Goal: Task Accomplishment & Management: Use online tool/utility

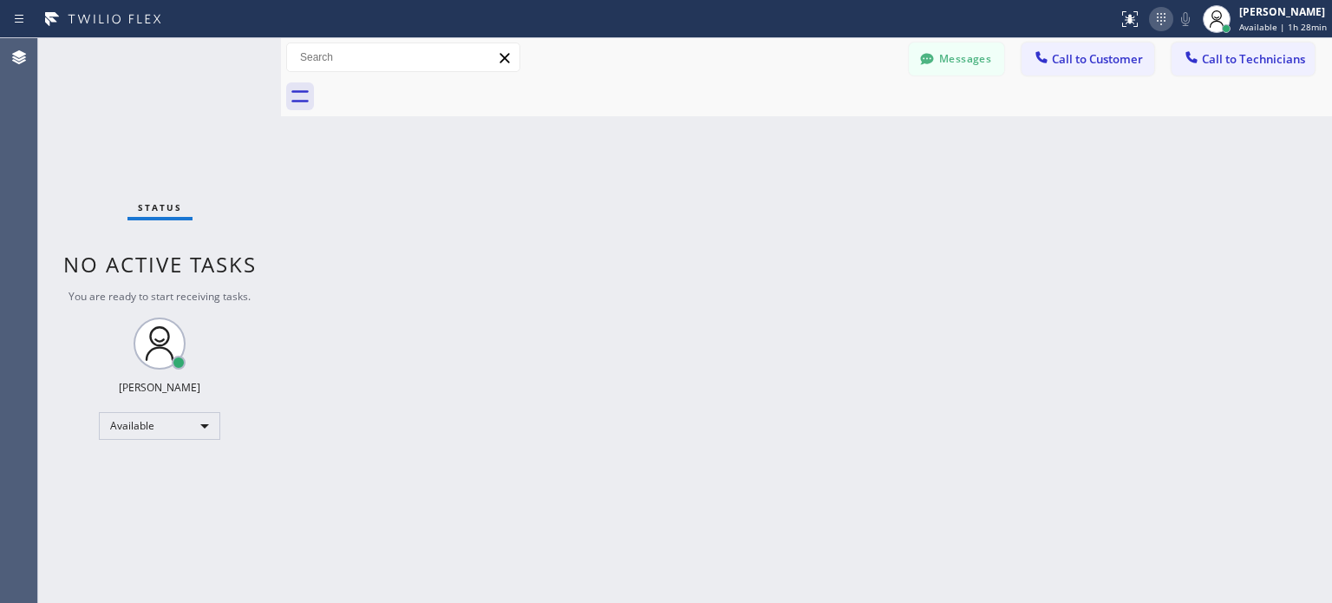
click at [1152, 29] on icon at bounding box center [1161, 19] width 21 height 21
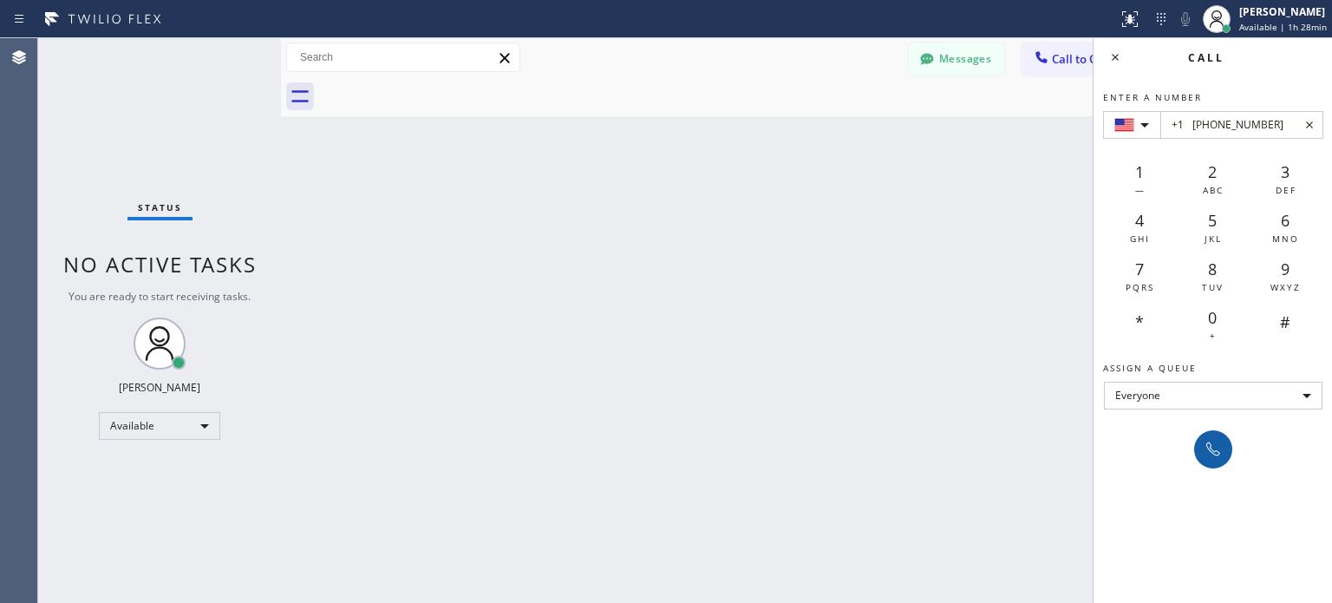
type input "+1 [PHONE_NUMBER]"
click at [1225, 450] on div at bounding box center [1213, 449] width 24 height 21
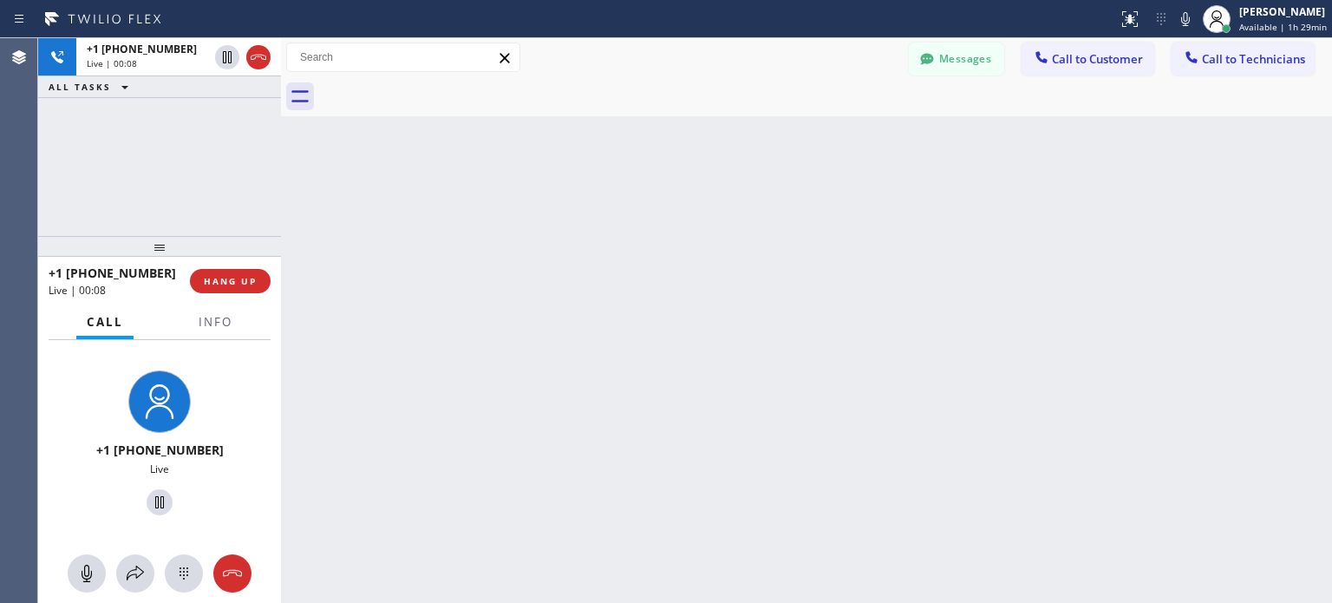
click at [255, 263] on div "+1 [PHONE_NUMBER] Live | 00:08 HANG UP" at bounding box center [160, 281] width 222 height 45
click at [252, 287] on button "HANG UP" at bounding box center [230, 281] width 81 height 24
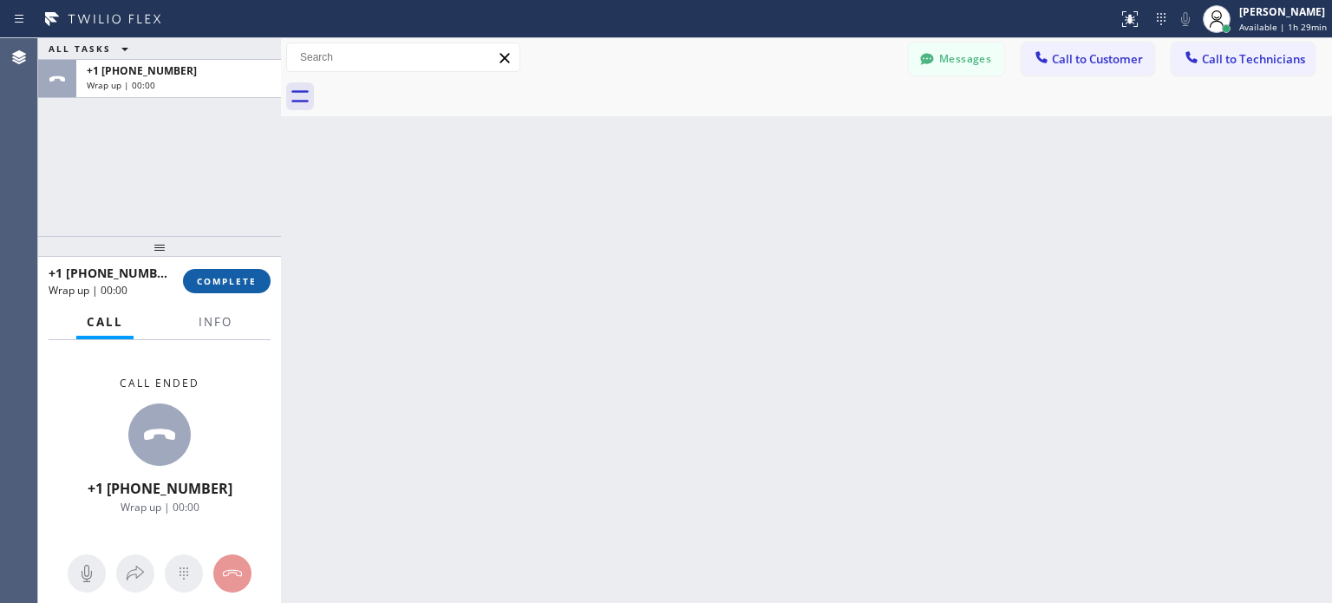
click at [246, 283] on span "COMPLETE" at bounding box center [227, 281] width 60 height 12
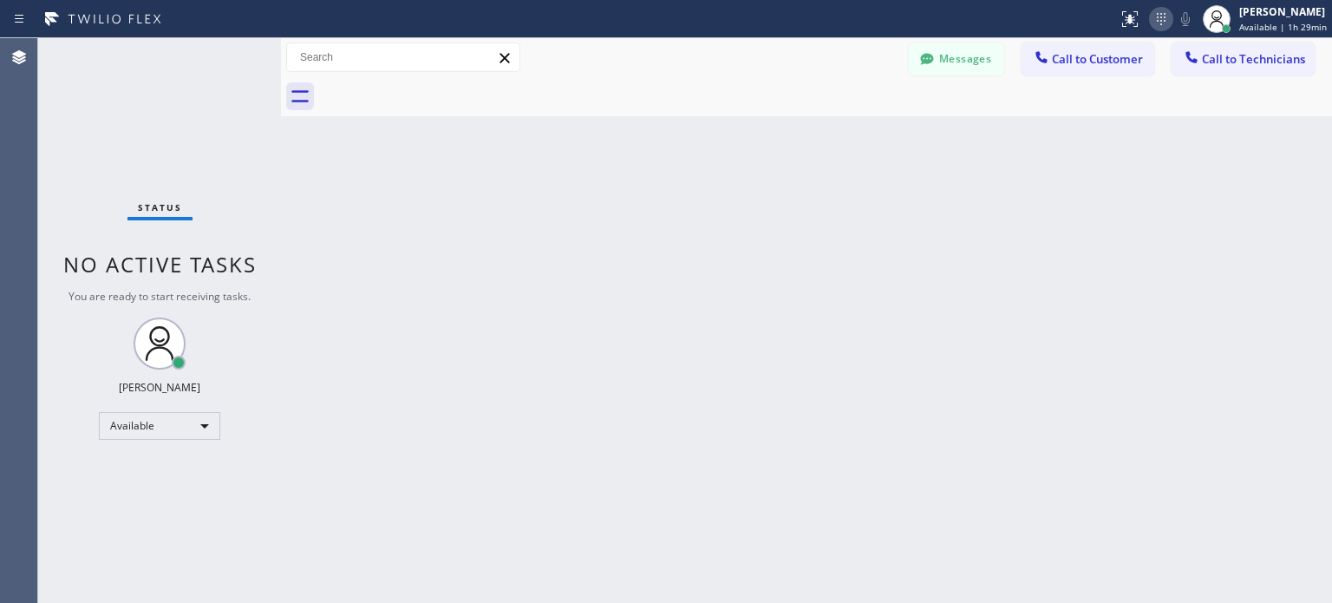
click at [1159, 20] on icon at bounding box center [1161, 19] width 9 height 12
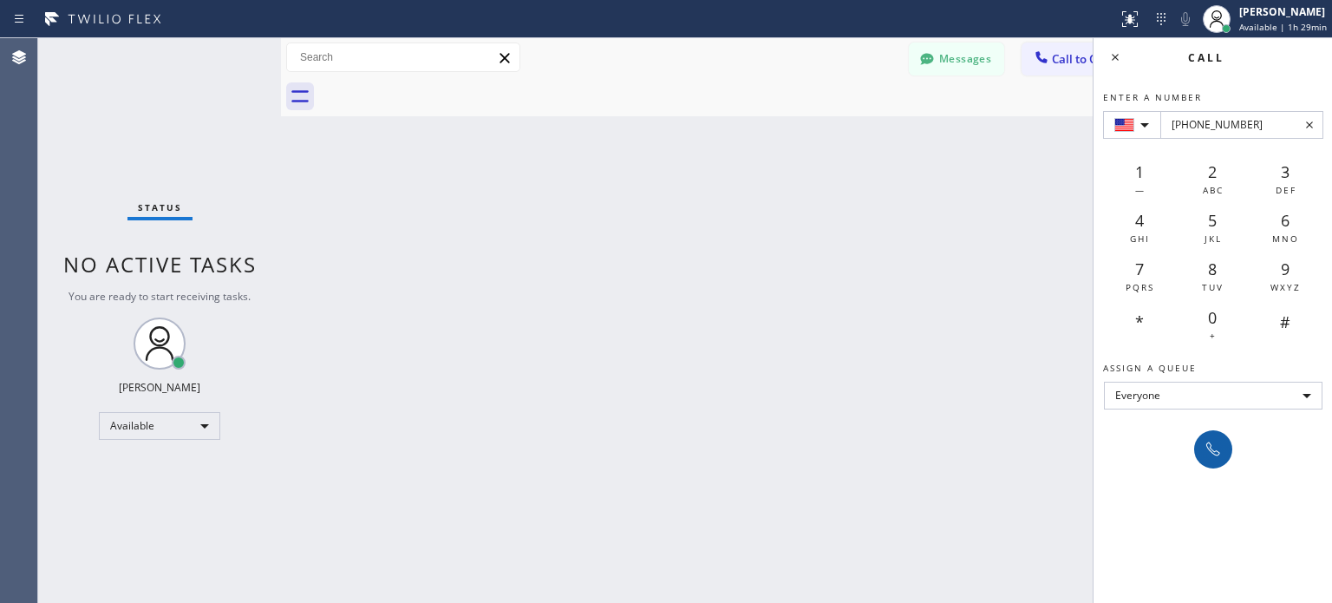
type input "[PHONE_NUMBER]"
click at [1209, 449] on icon at bounding box center [1214, 449] width 14 height 14
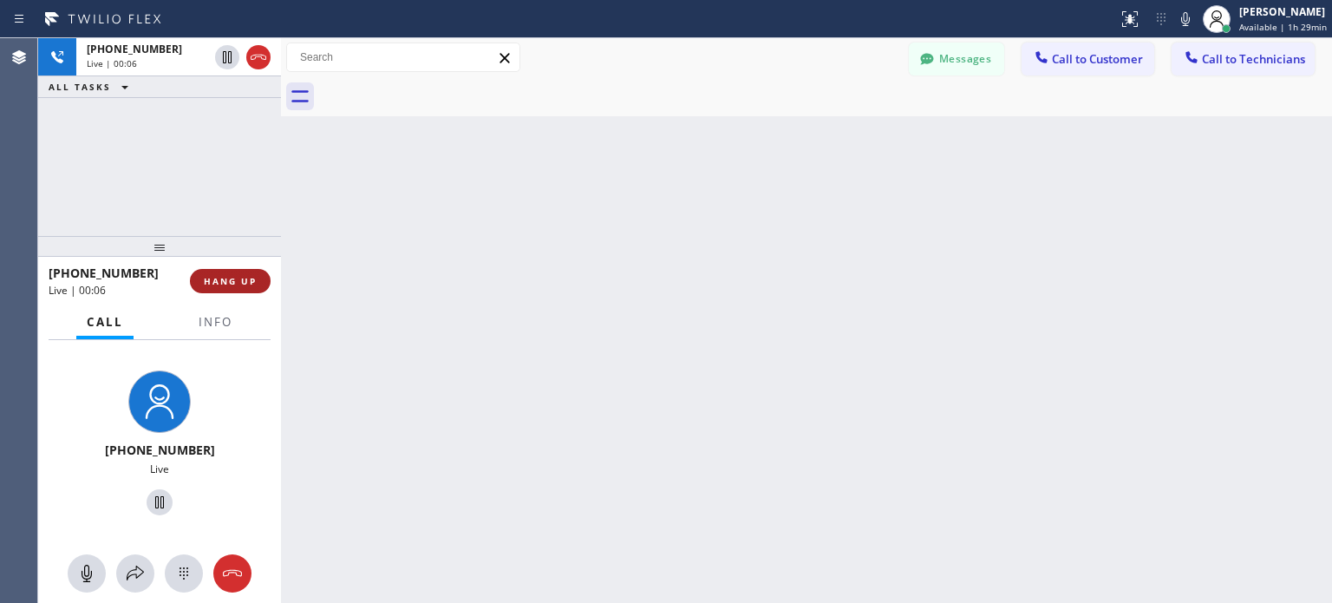
drag, startPoint x: 276, startPoint y: 280, endPoint x: 263, endPoint y: 281, distance: 13.0
click at [281, 280] on div at bounding box center [281, 320] width 0 height 565
click at [263, 281] on button "HANG UP" at bounding box center [228, 281] width 81 height 24
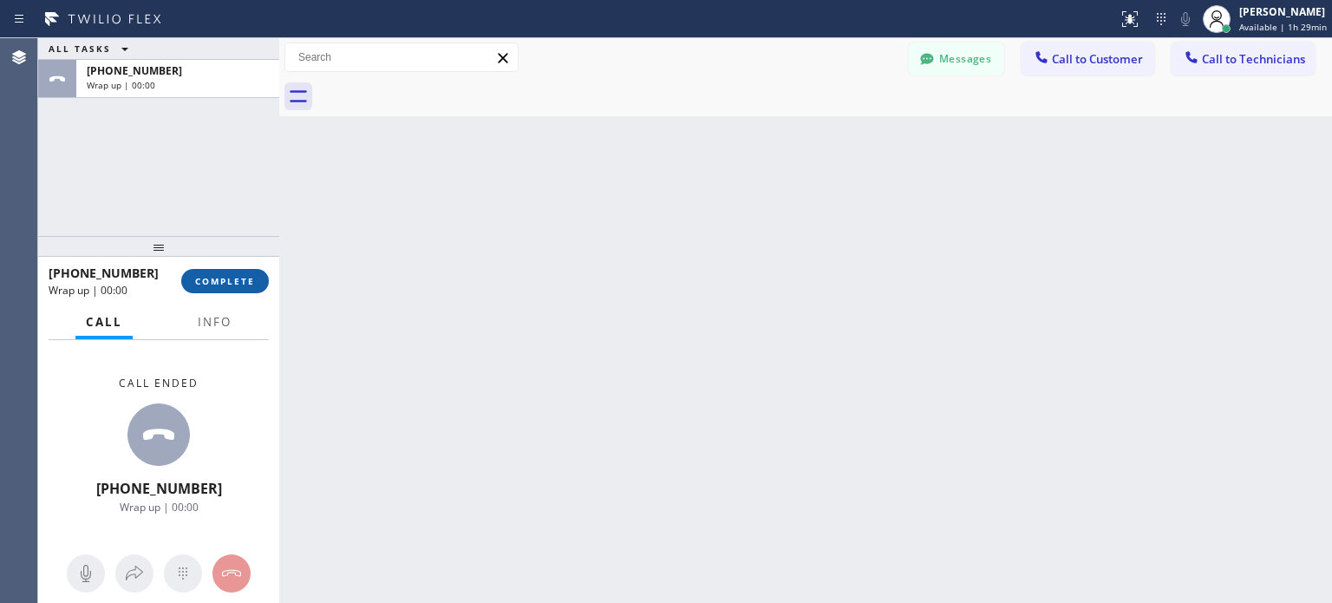
click at [247, 280] on span "COMPLETE" at bounding box center [225, 281] width 60 height 12
